Goal: Transaction & Acquisition: Purchase product/service

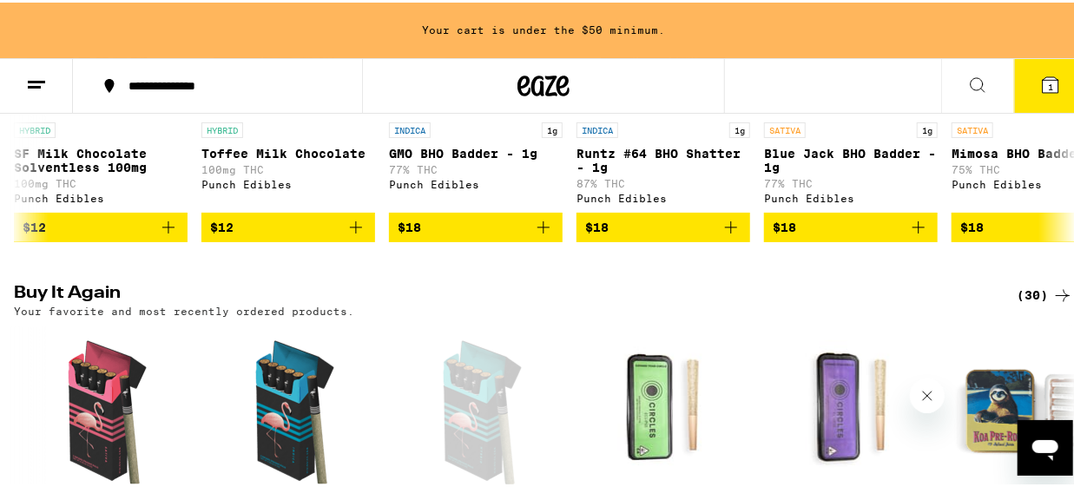
scroll to position [231, 0]
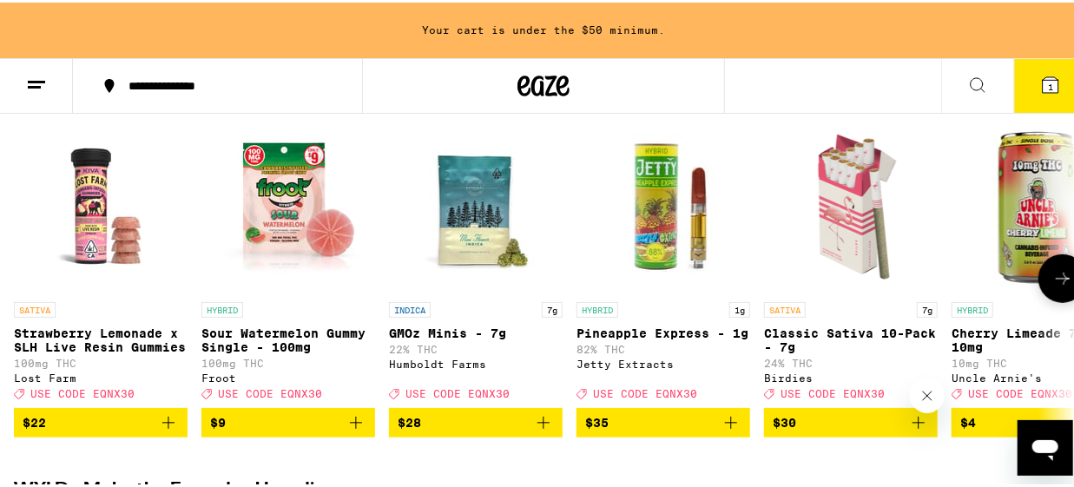
click at [1056, 286] on icon at bounding box center [1062, 276] width 21 height 21
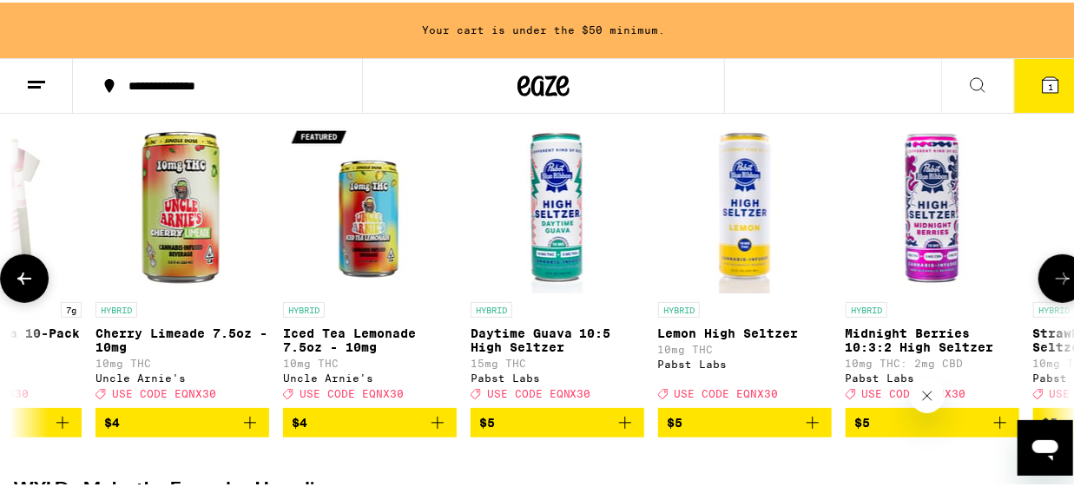
click at [1057, 284] on icon at bounding box center [1062, 276] width 21 height 21
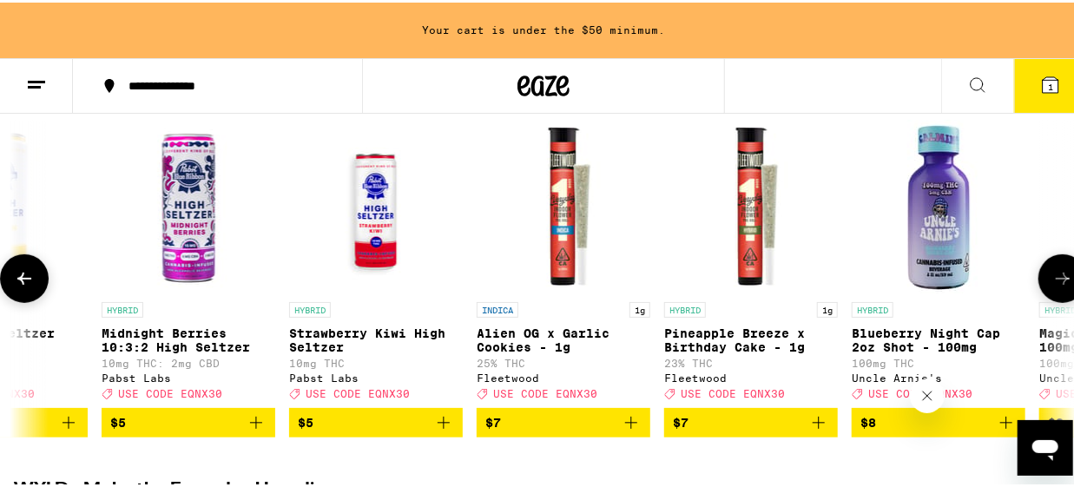
scroll to position [0, 1713]
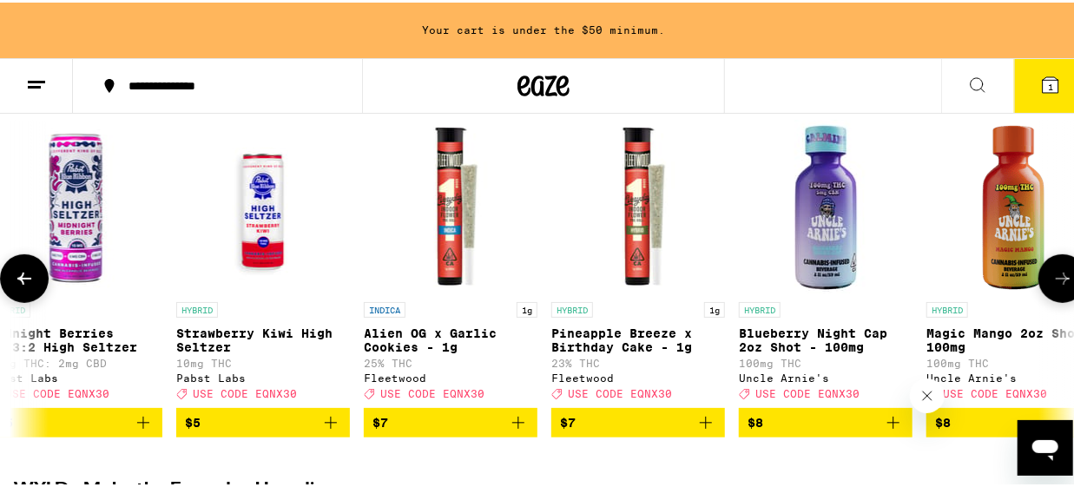
click at [1057, 284] on icon at bounding box center [1062, 276] width 21 height 21
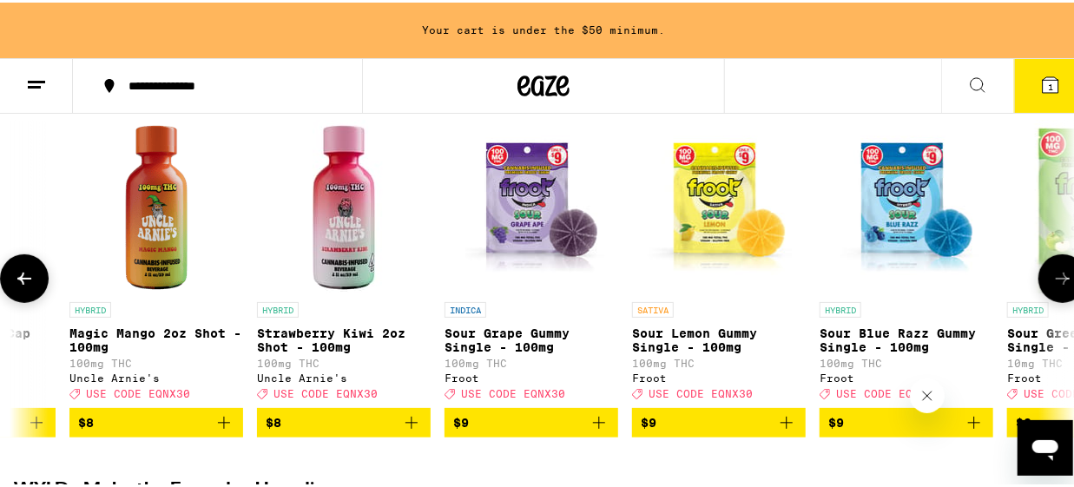
click at [1057, 284] on icon at bounding box center [1062, 276] width 21 height 21
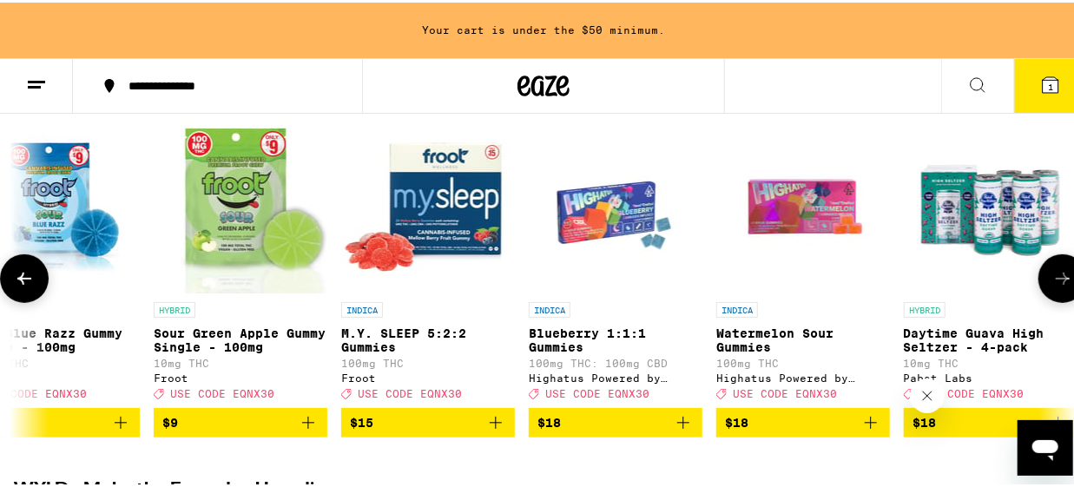
scroll to position [0, 3426]
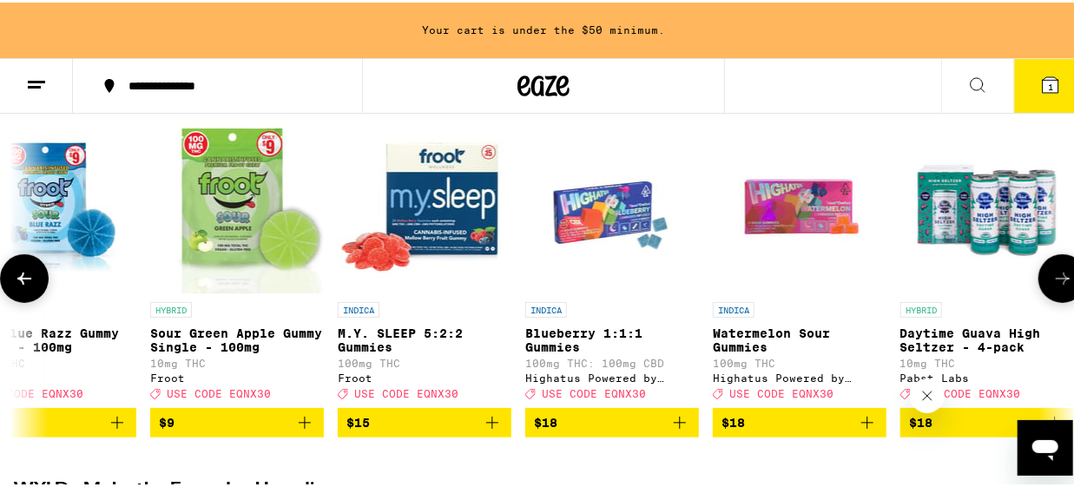
click at [1057, 284] on icon at bounding box center [1062, 276] width 21 height 21
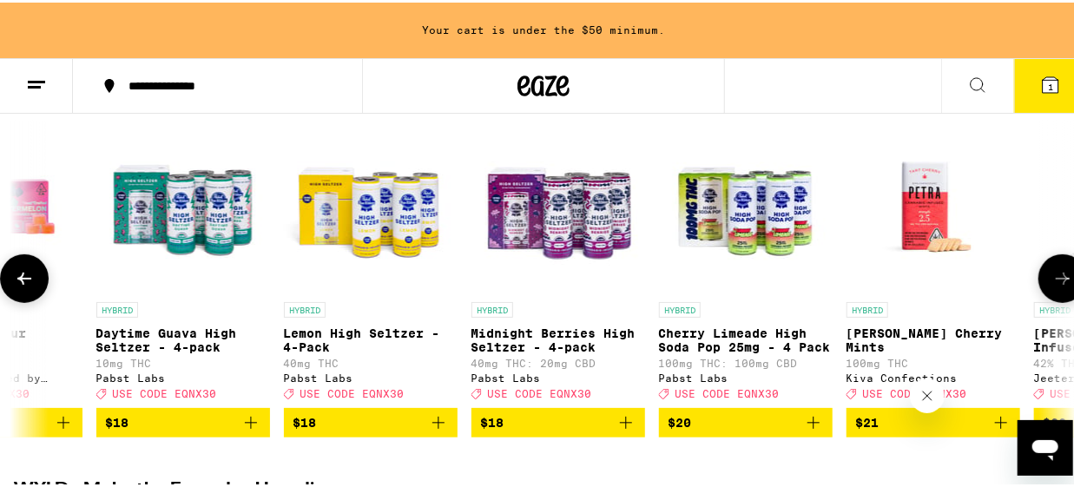
scroll to position [0, 4283]
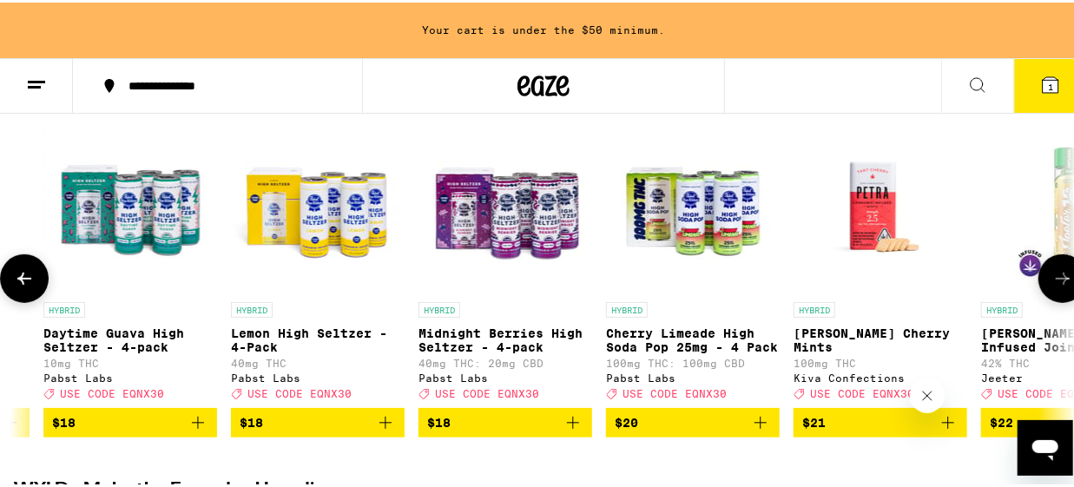
click at [1057, 284] on icon at bounding box center [1062, 276] width 21 height 21
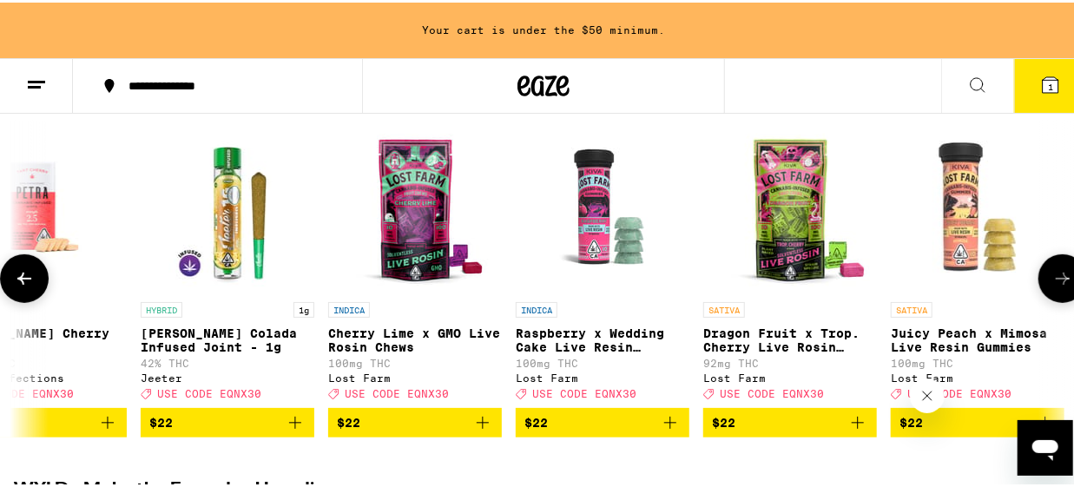
scroll to position [0, 5139]
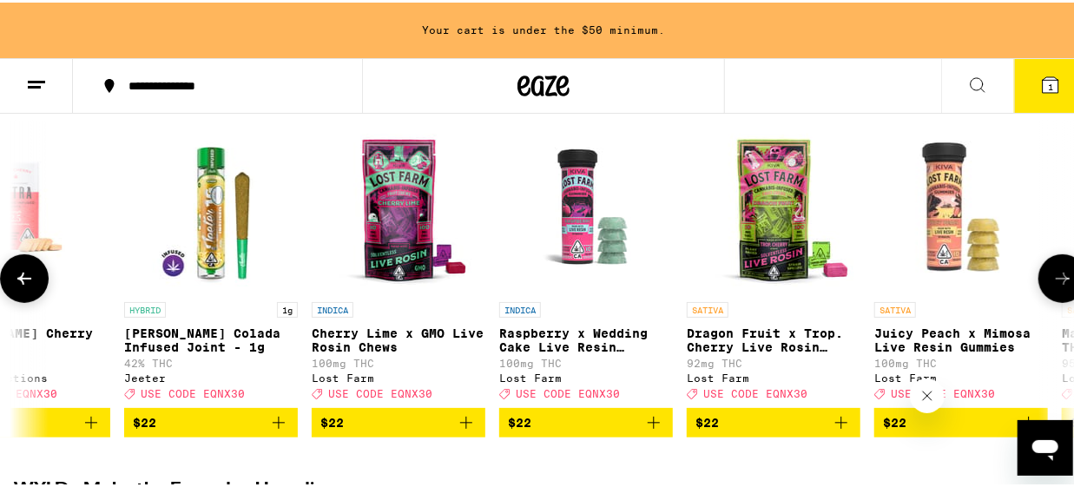
click at [1059, 284] on icon at bounding box center [1062, 276] width 21 height 21
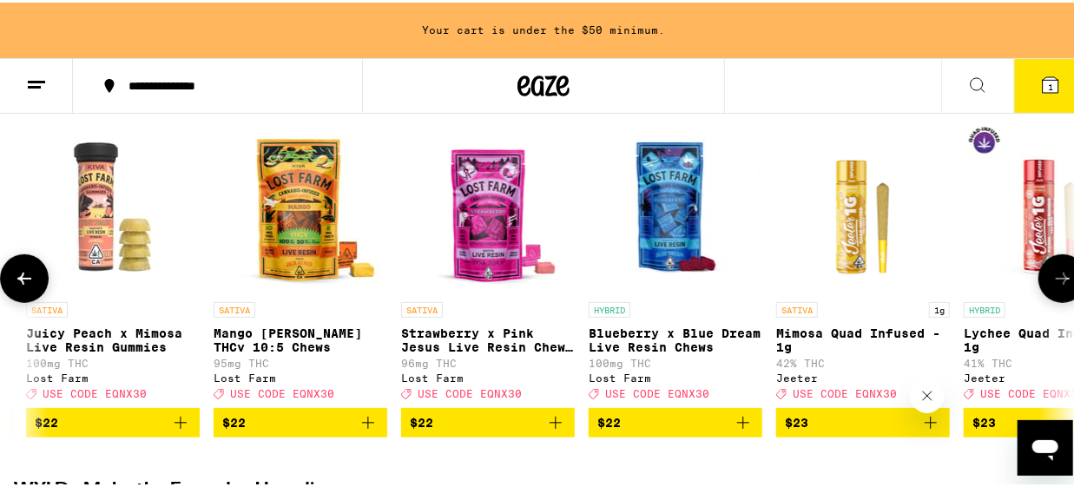
scroll to position [0, 5996]
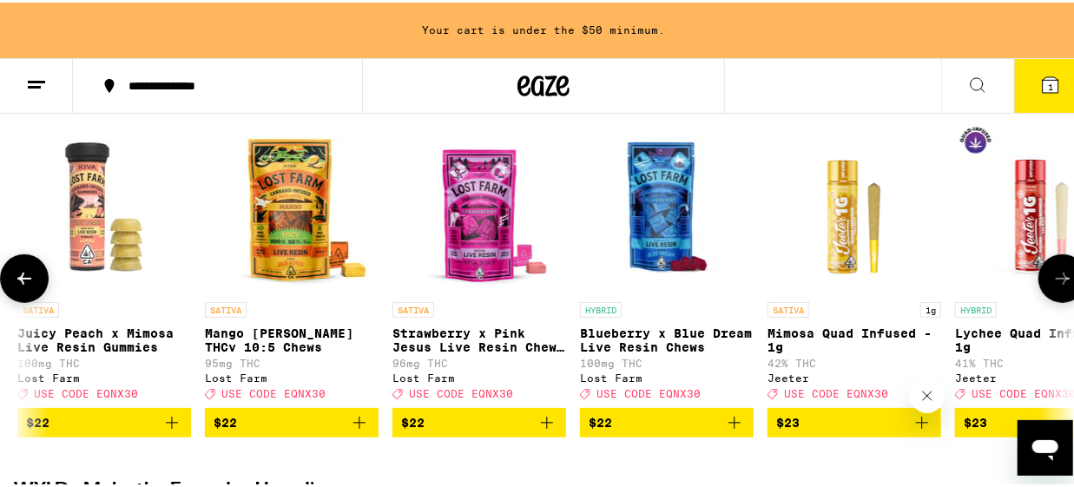
click at [1059, 284] on icon at bounding box center [1062, 276] width 21 height 21
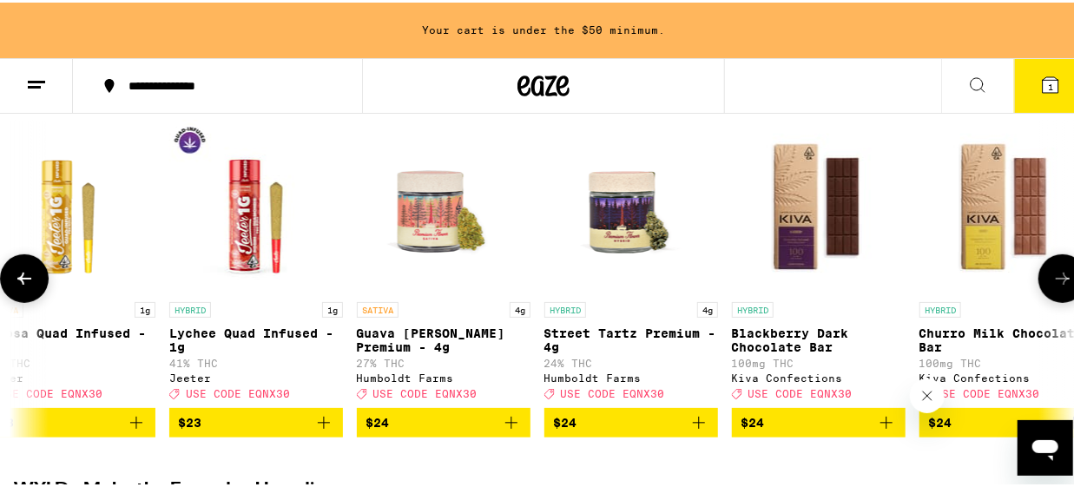
scroll to position [0, 6853]
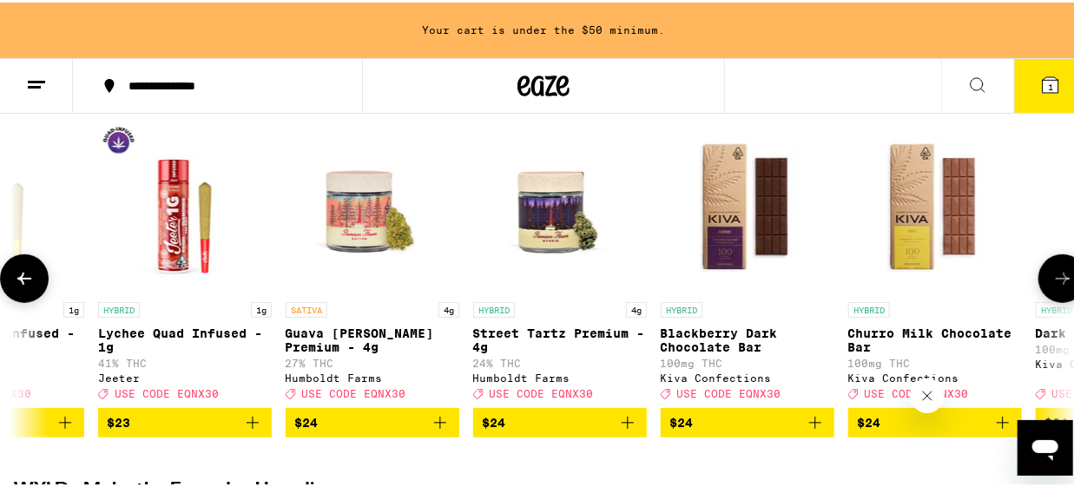
click at [1059, 284] on icon at bounding box center [1062, 276] width 21 height 21
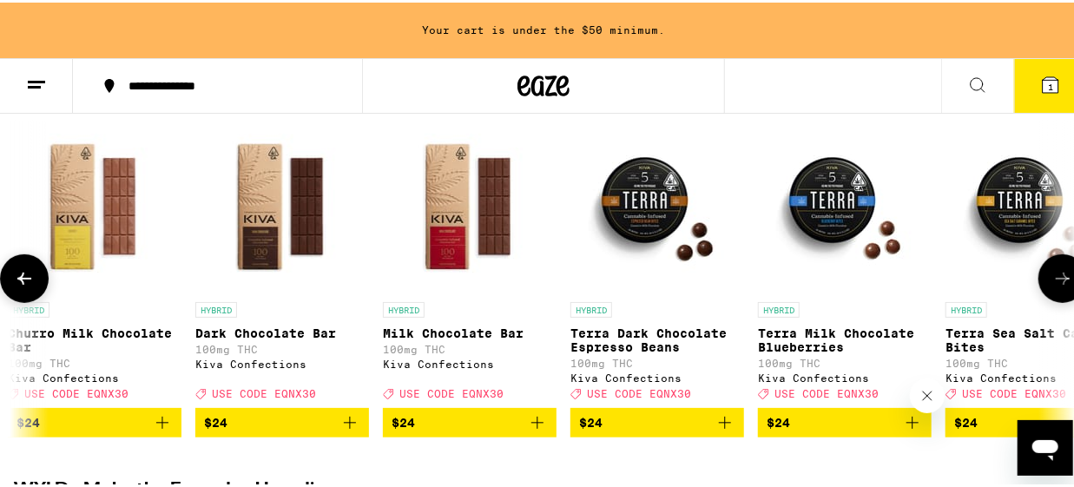
scroll to position [0, 7709]
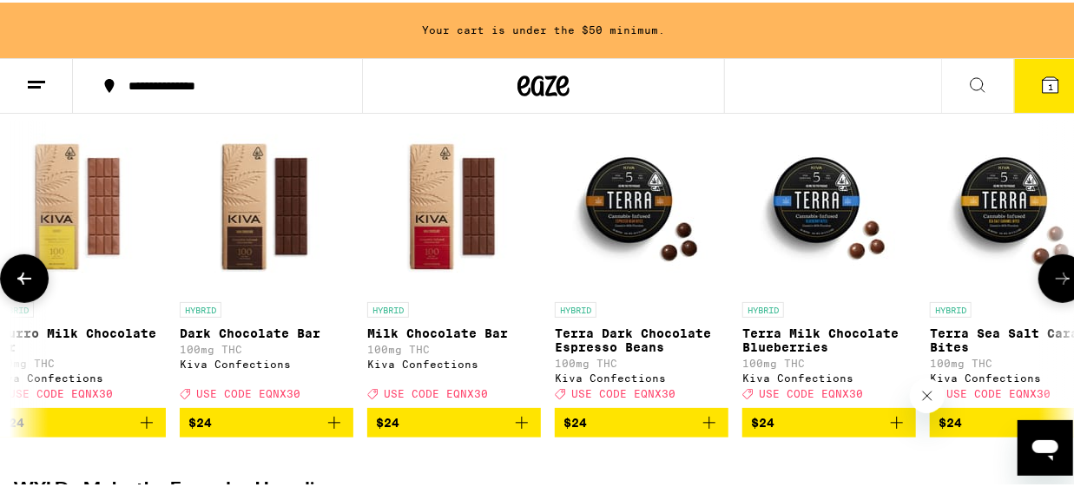
click at [1057, 284] on icon at bounding box center [1062, 276] width 21 height 21
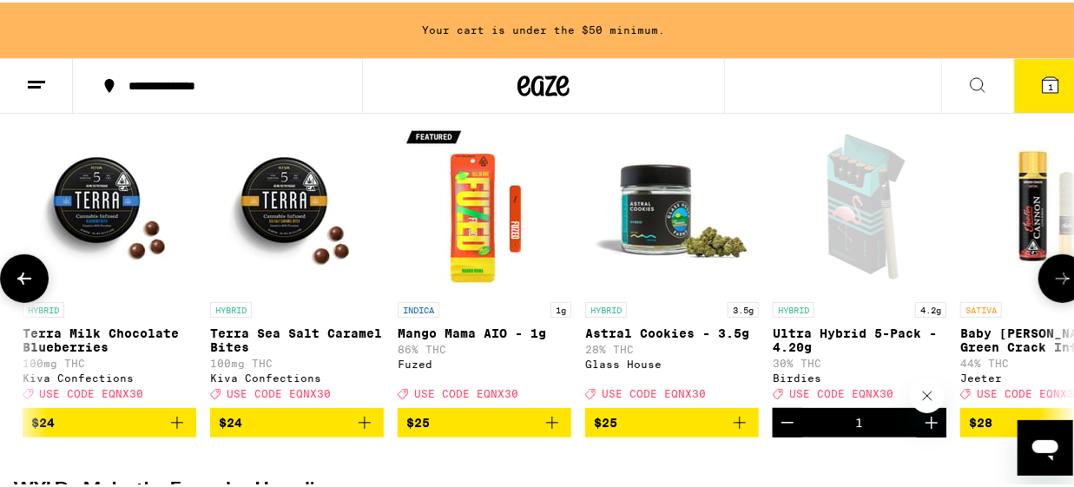
scroll to position [0, 8566]
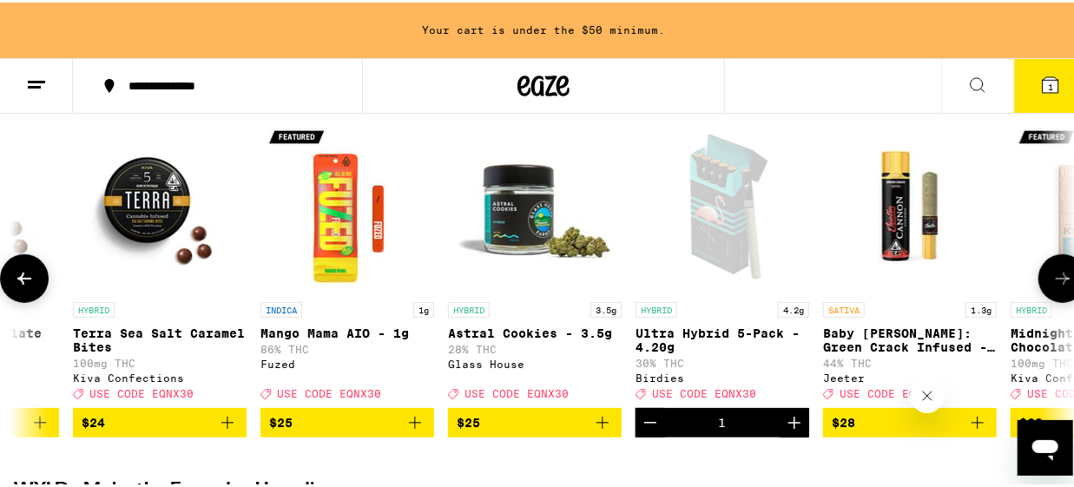
click at [1057, 284] on icon at bounding box center [1062, 276] width 21 height 21
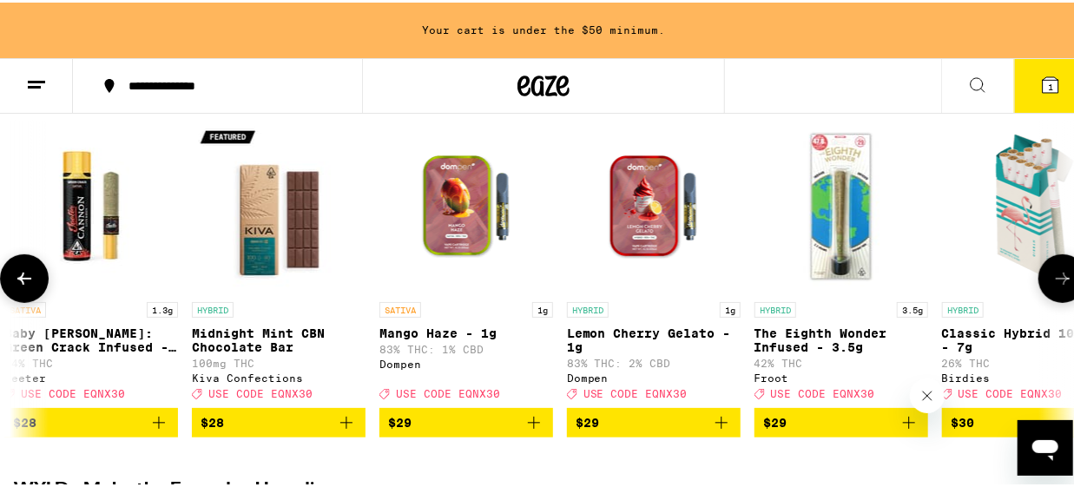
scroll to position [0, 9422]
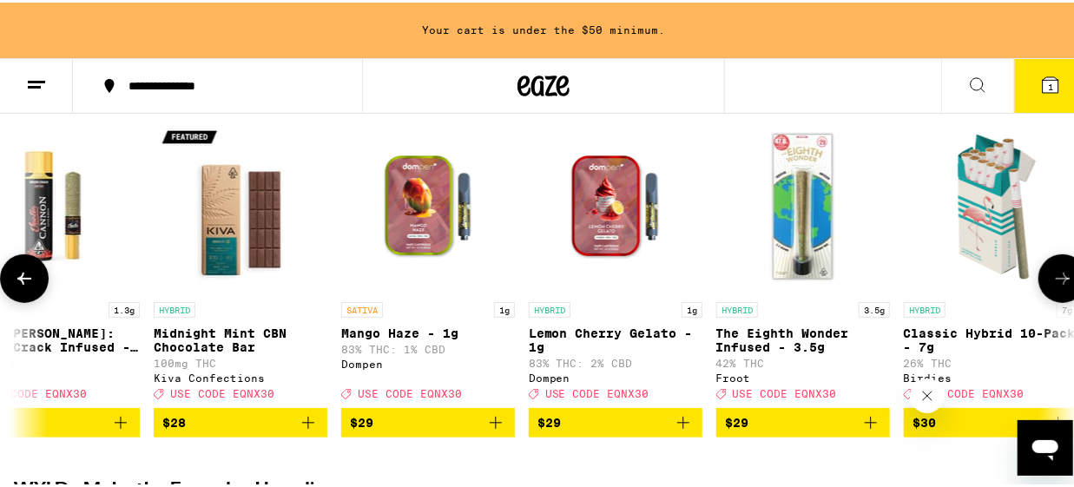
click at [1053, 285] on icon at bounding box center [1062, 276] width 21 height 21
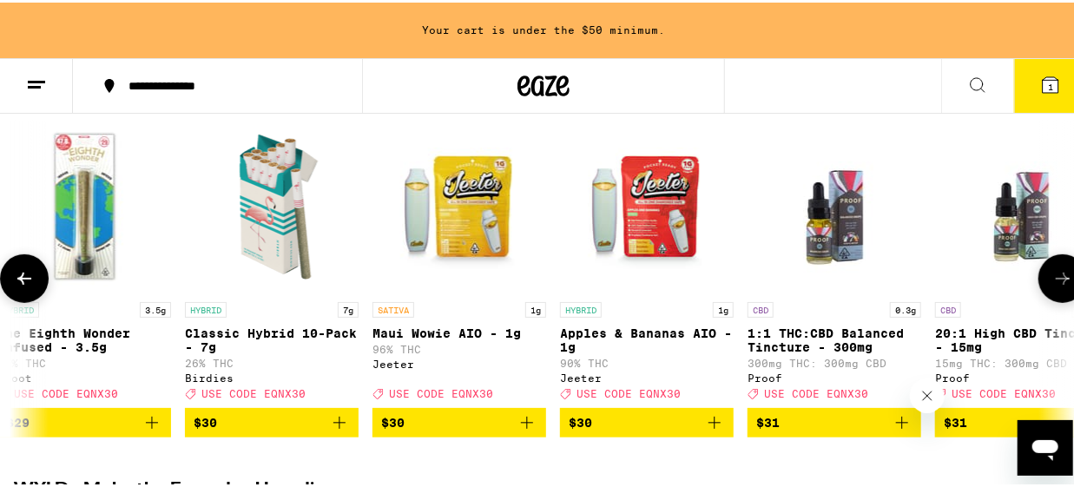
scroll to position [0, 10279]
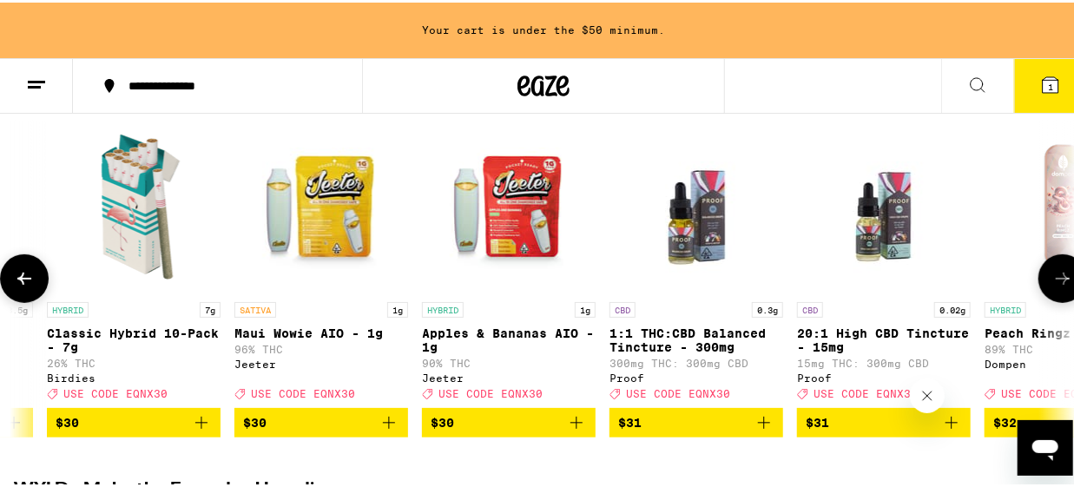
click at [1053, 285] on icon at bounding box center [1062, 276] width 21 height 21
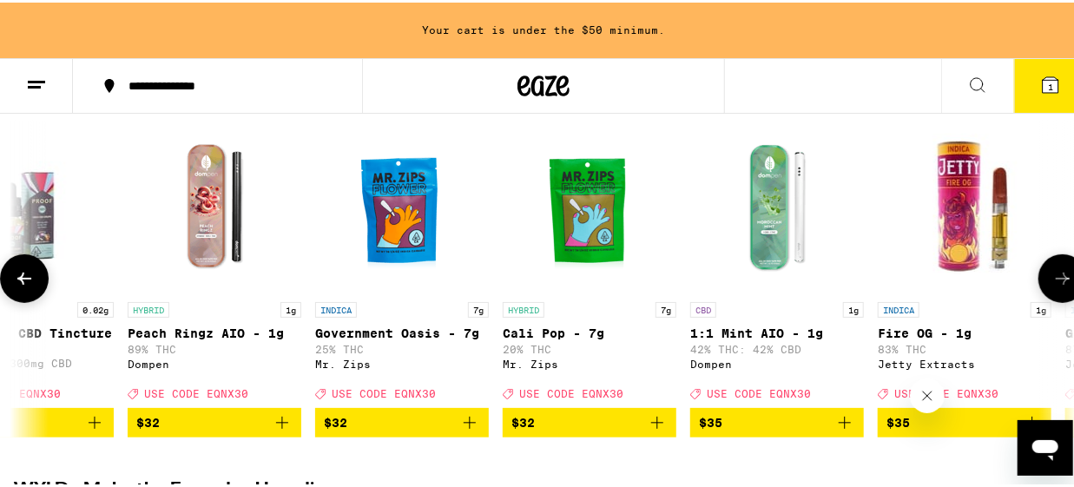
click at [1053, 285] on icon at bounding box center [1062, 276] width 21 height 21
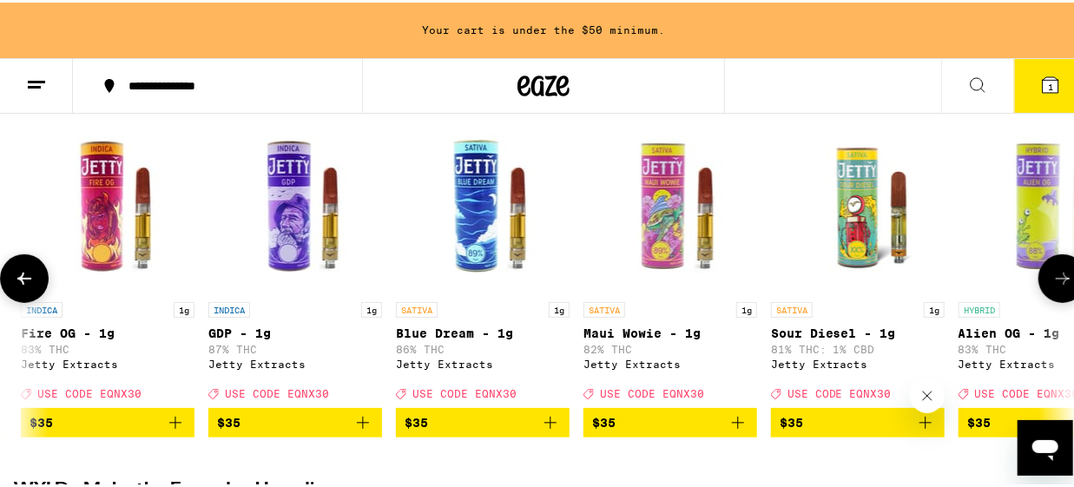
click at [1053, 285] on icon at bounding box center [1062, 276] width 21 height 21
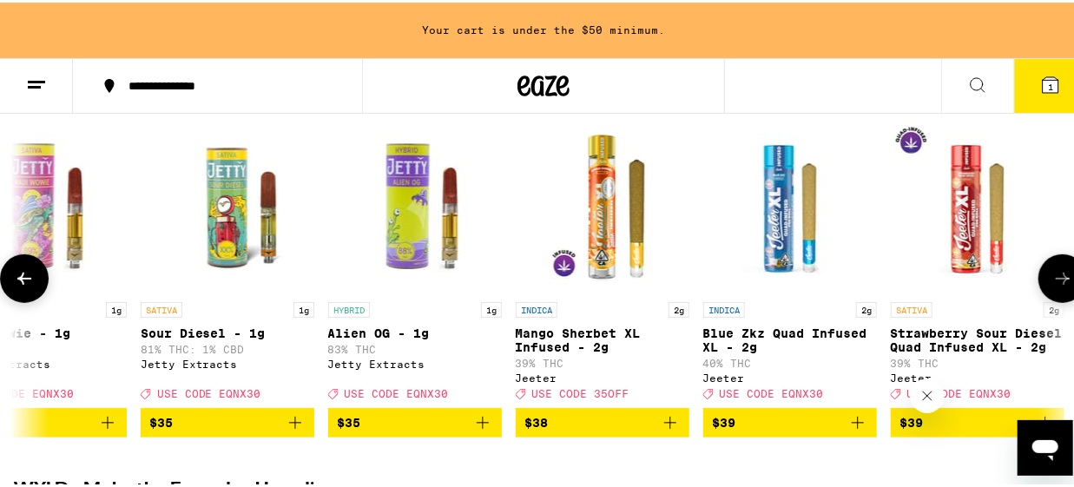
scroll to position [0, 12849]
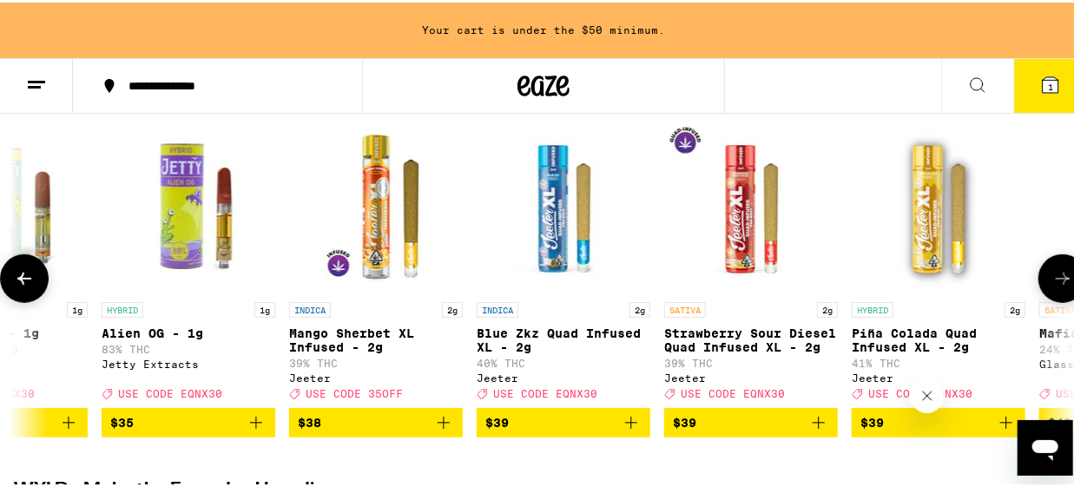
click at [1053, 285] on icon at bounding box center [1062, 276] width 21 height 21
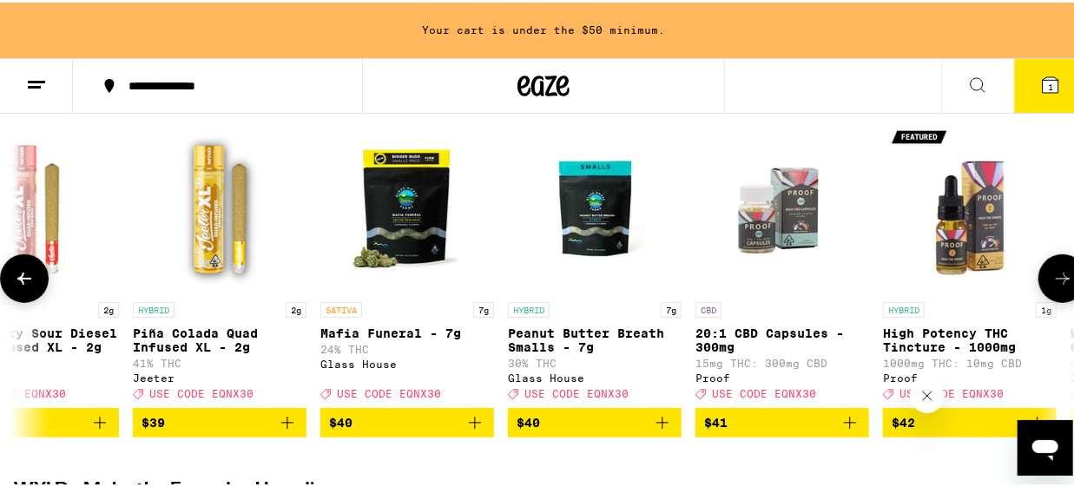
scroll to position [0, 13706]
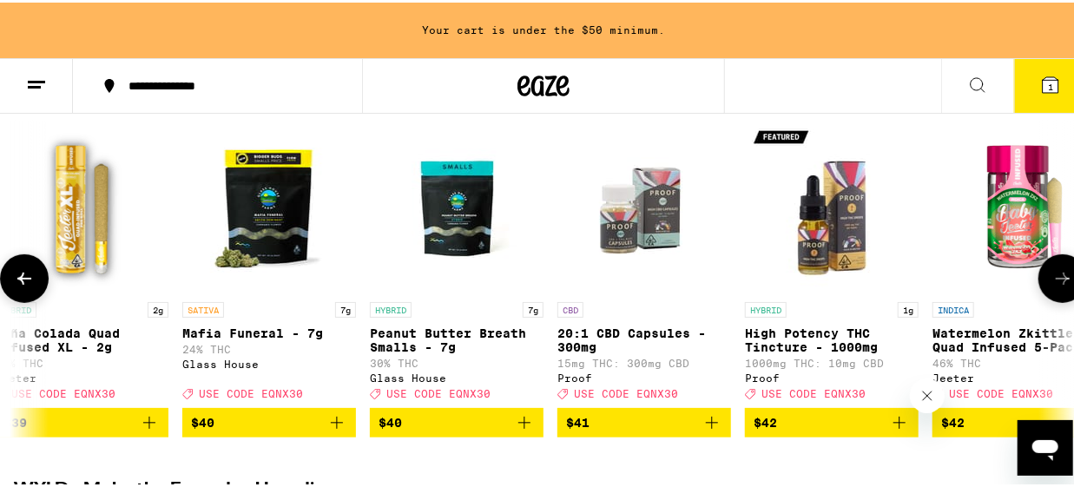
click at [1053, 285] on icon at bounding box center [1062, 276] width 21 height 21
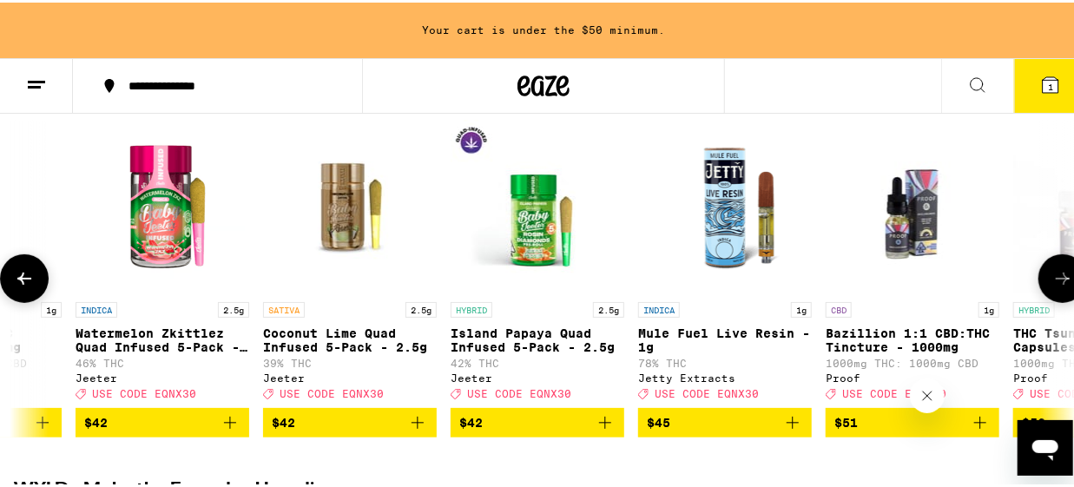
click at [1053, 285] on icon at bounding box center [1062, 276] width 21 height 21
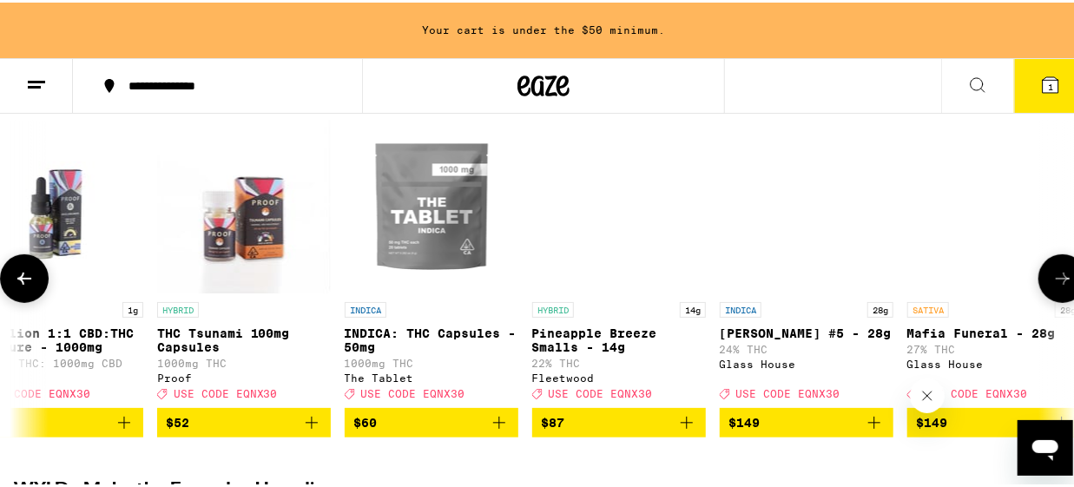
click at [1053, 285] on icon at bounding box center [1062, 276] width 21 height 21
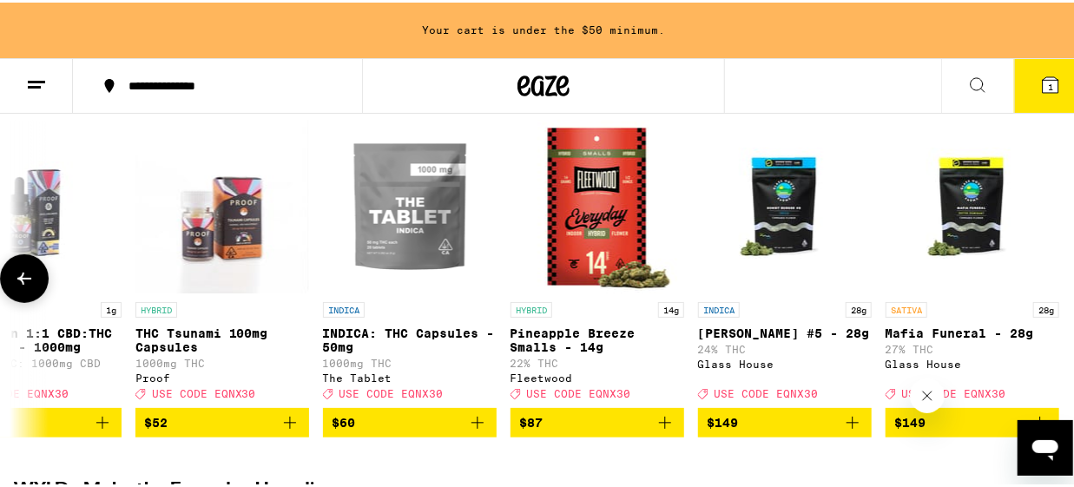
scroll to position [0, 15451]
